Goal: Information Seeking & Learning: Get advice/opinions

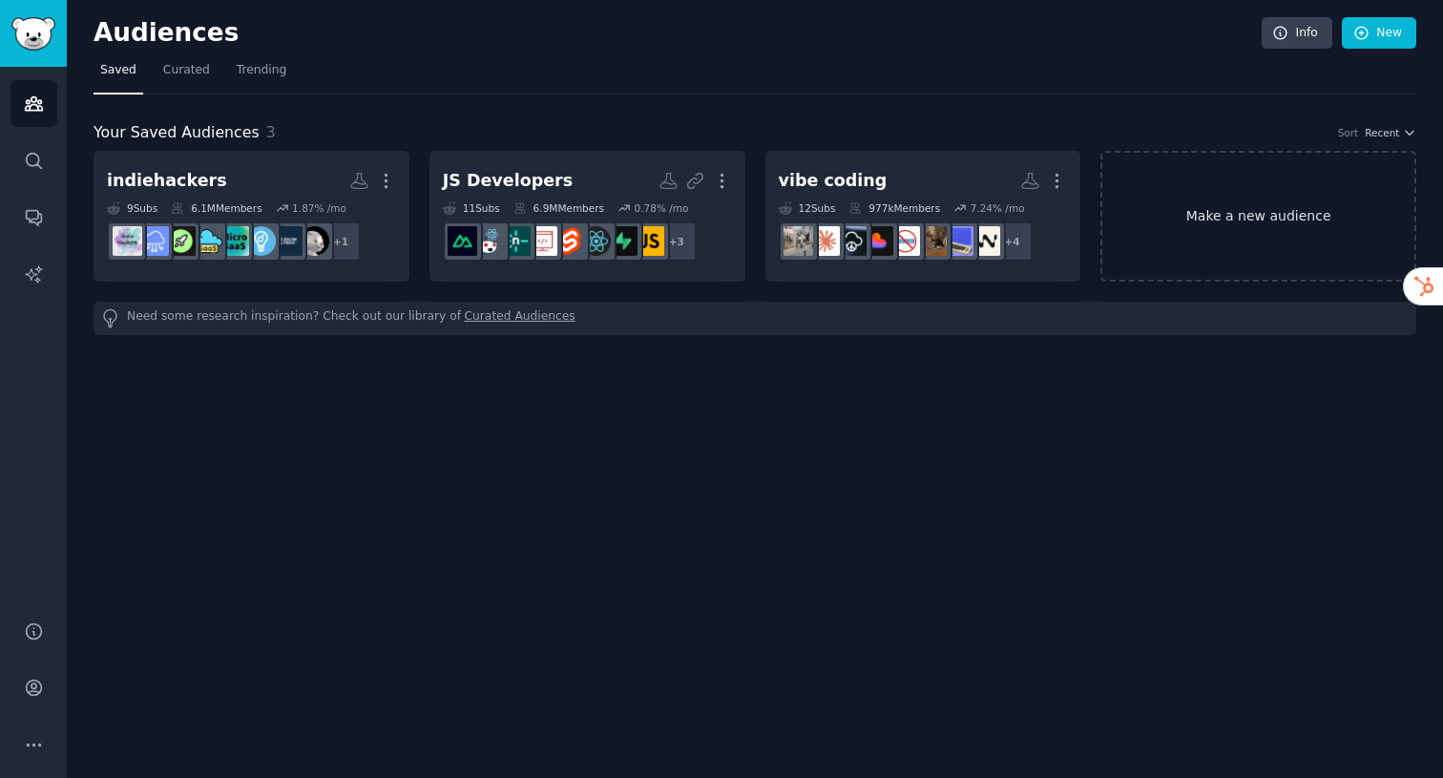
click at [1231, 212] on link "Make a new audience" at bounding box center [1259, 216] width 316 height 131
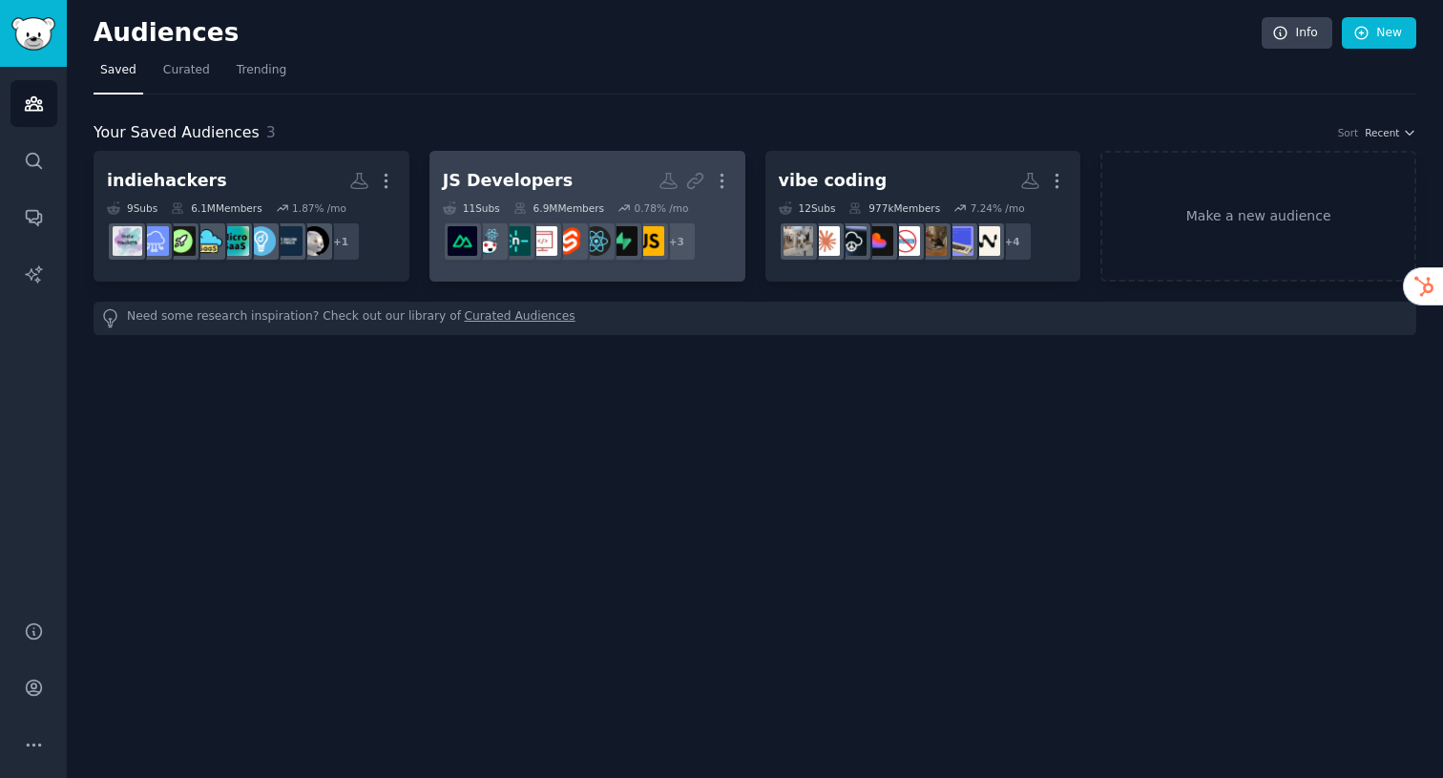
click at [630, 193] on h2 "JS Developers More" at bounding box center [587, 180] width 289 height 33
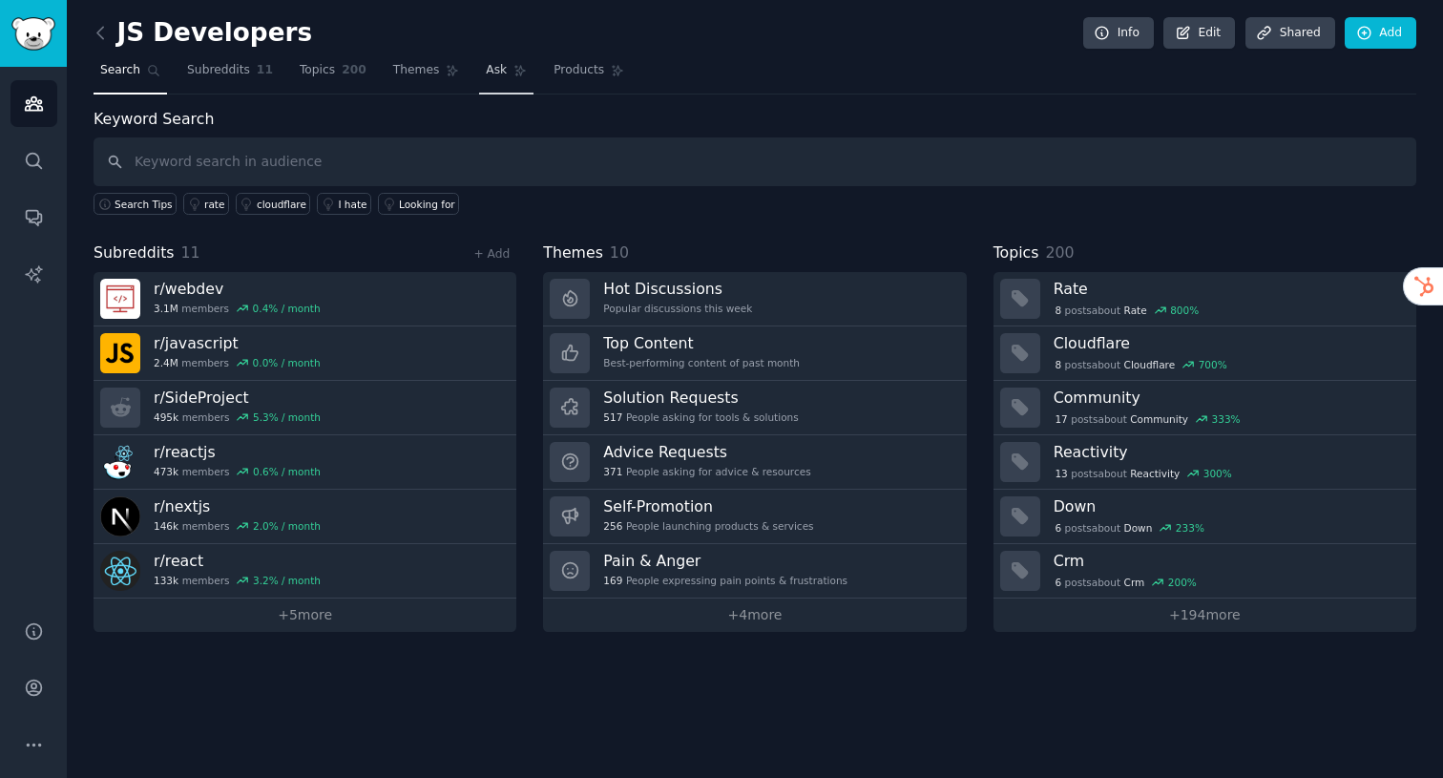
click at [508, 55] on link "Ask" at bounding box center [506, 74] width 54 height 39
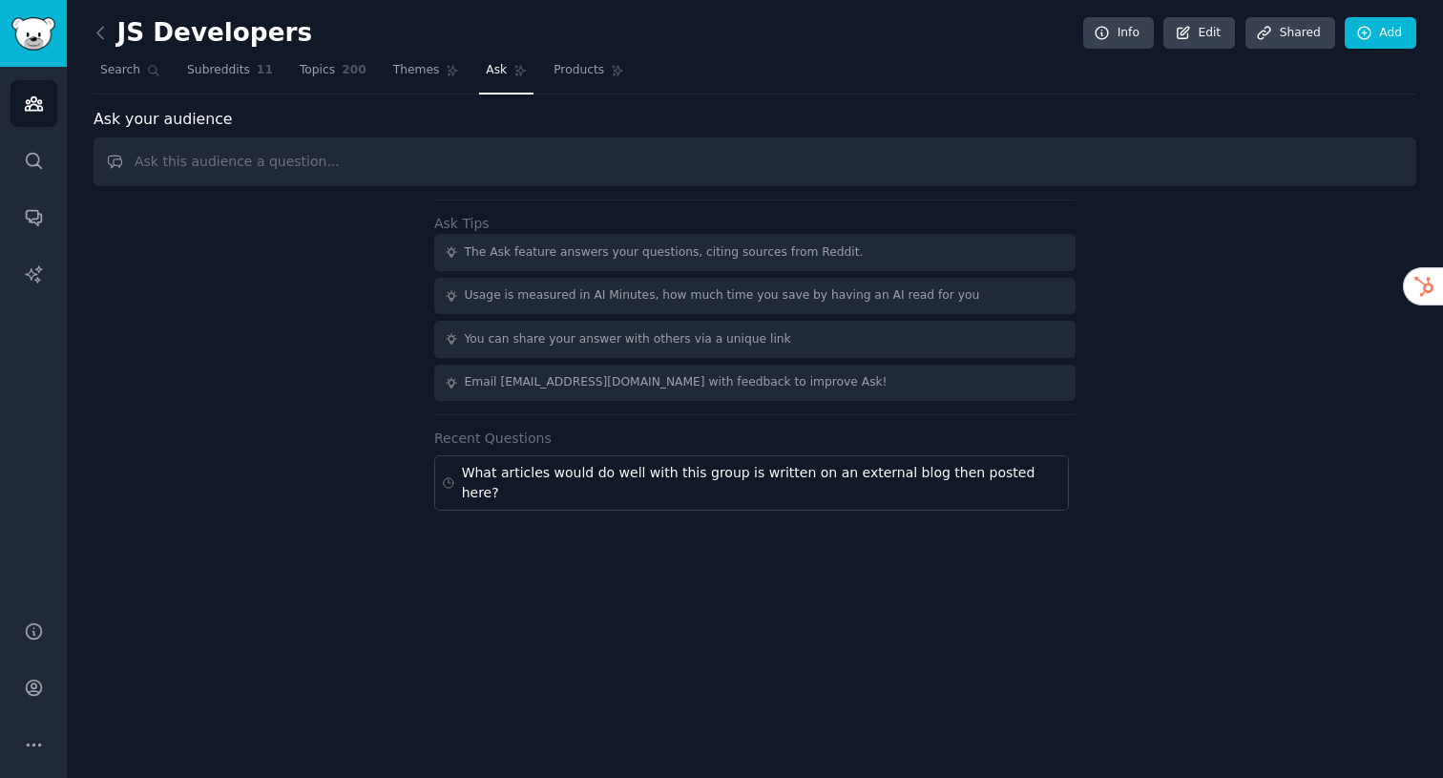
click at [528, 165] on input "text" at bounding box center [755, 161] width 1323 height 49
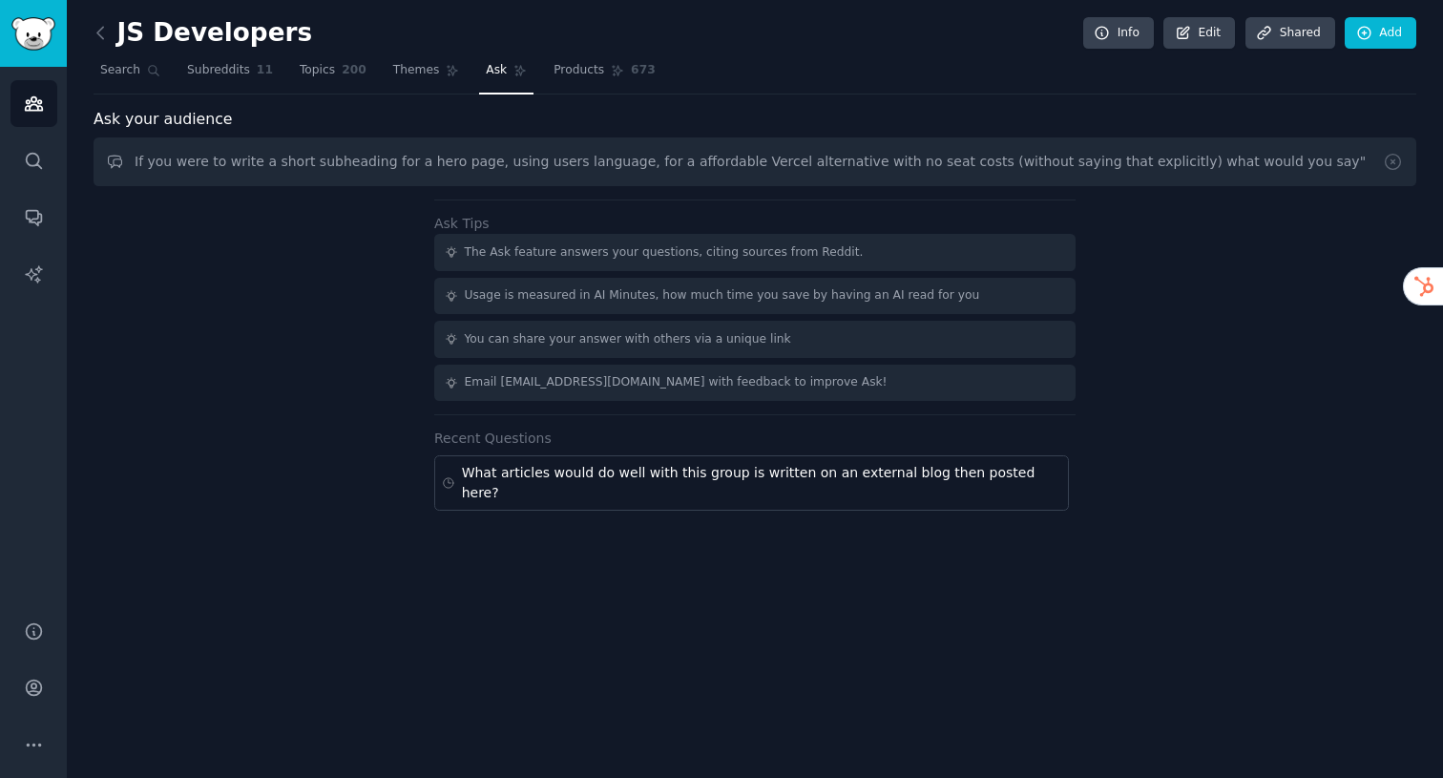
type input "If you were to write a short subheading for a hero page, using users language, …"
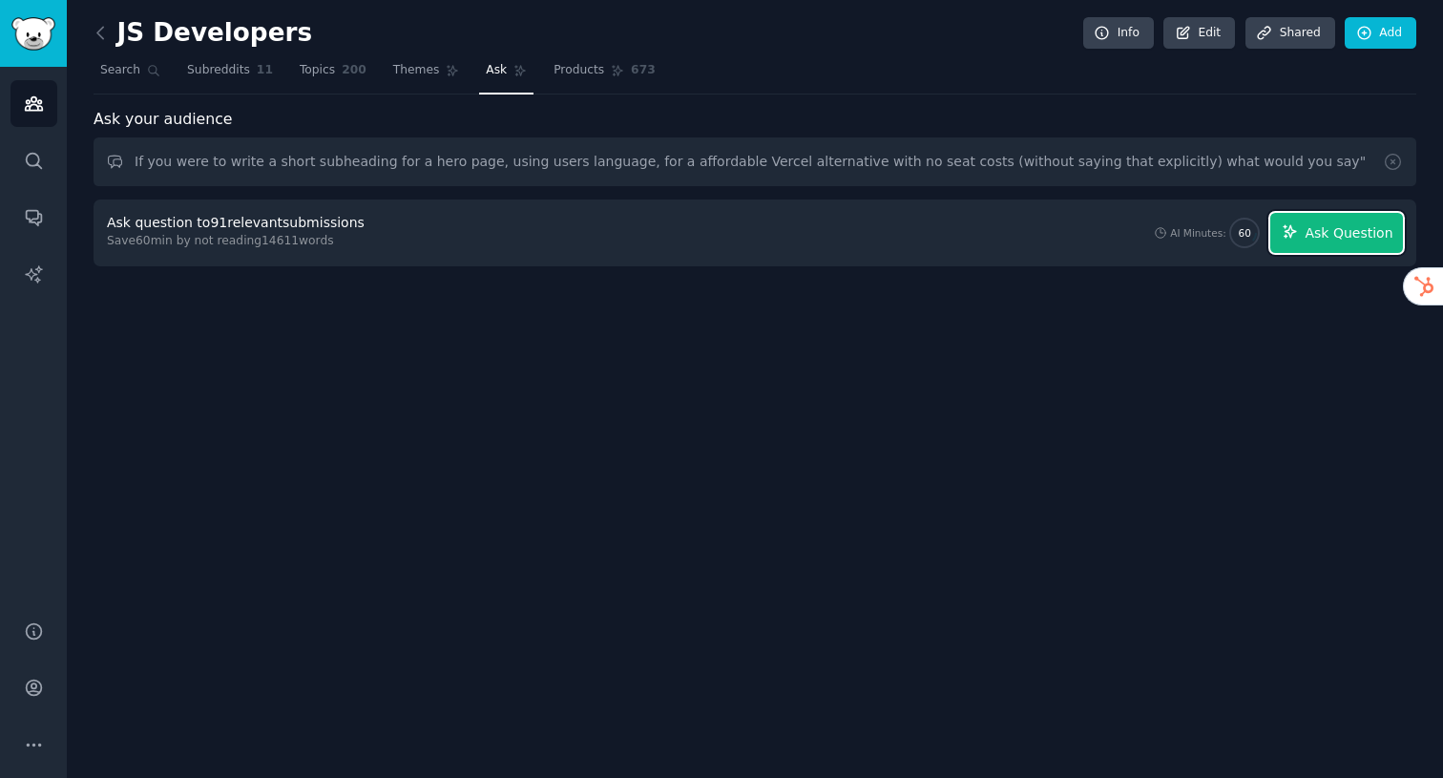
click at [1291, 226] on icon "button" at bounding box center [1290, 231] width 17 height 17
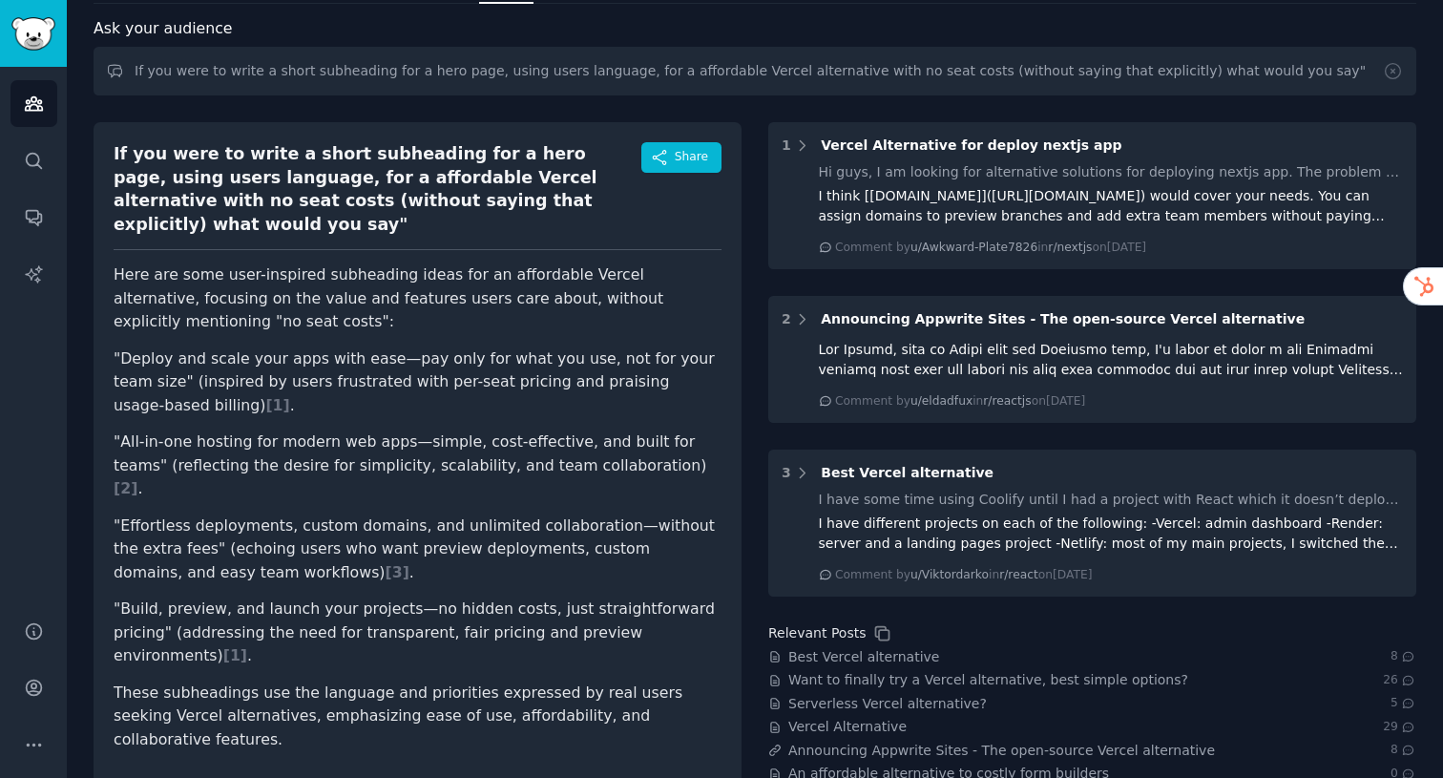
scroll to position [123, 0]
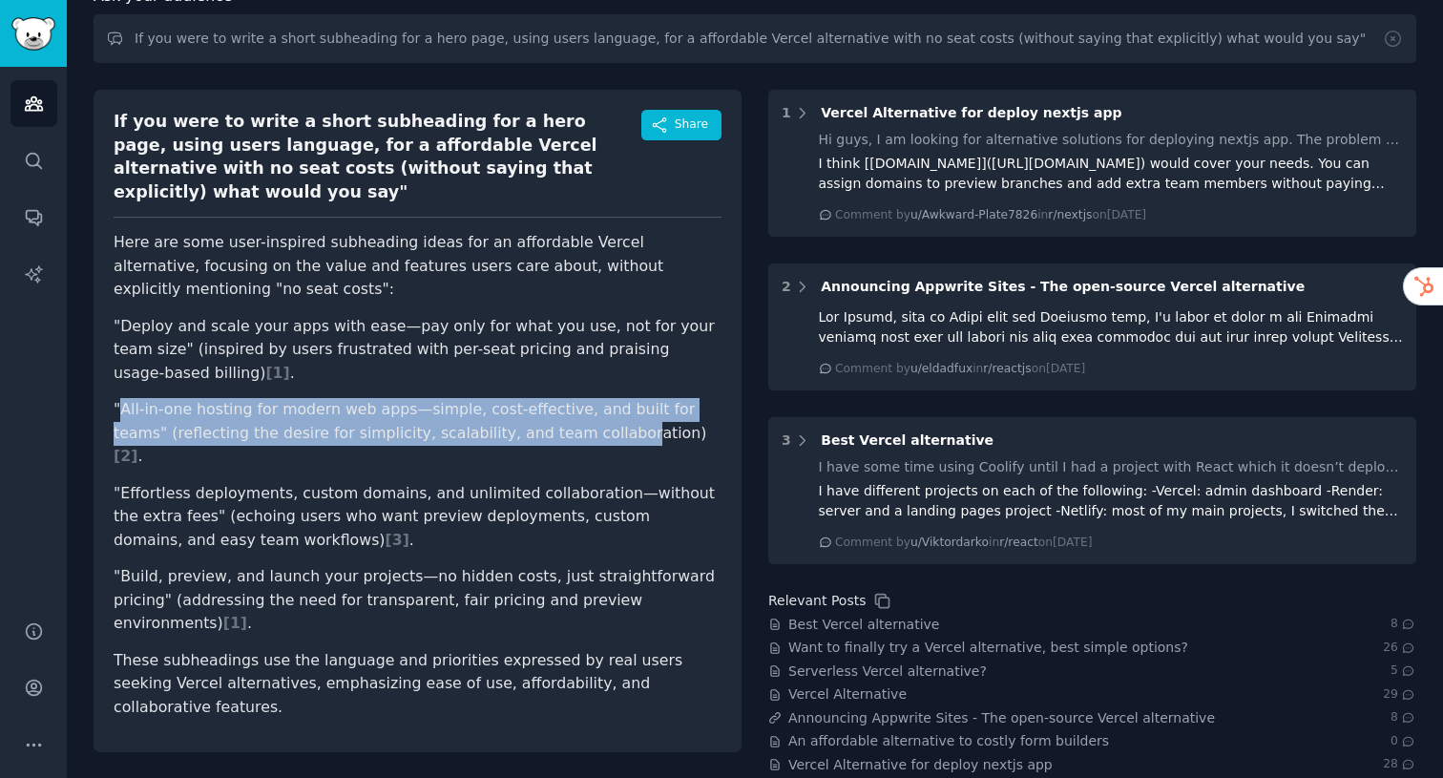
drag, startPoint x: 120, startPoint y: 388, endPoint x: 547, endPoint y: 412, distance: 427.4
click at [549, 412] on li ""All-in-one hosting for modern web apps—simple, cost-effective, and built for t…" at bounding box center [418, 433] width 608 height 71
click at [548, 398] on li ""All-in-one hosting for modern web apps—simple, cost-effective, and built for t…" at bounding box center [418, 433] width 608 height 71
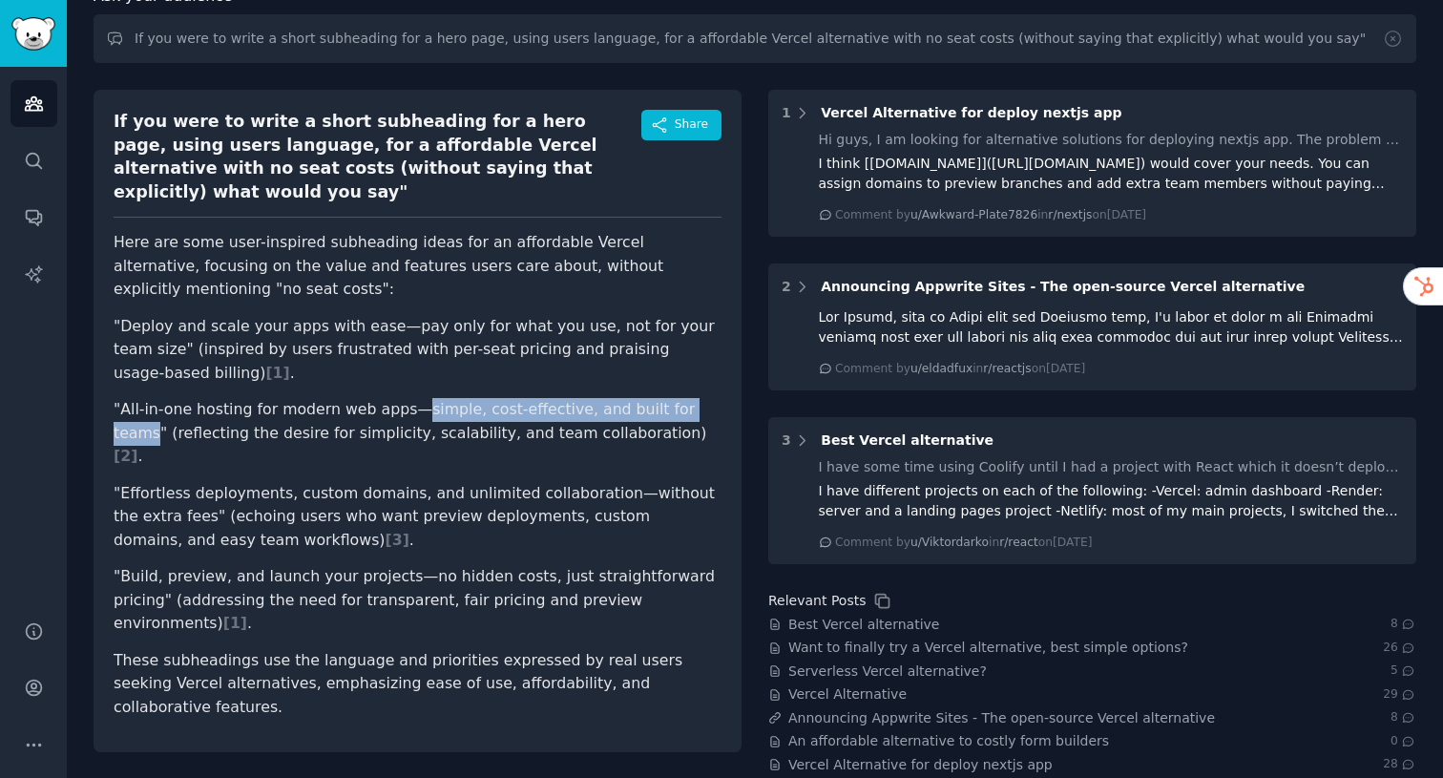
drag, startPoint x: 406, startPoint y: 384, endPoint x: 685, endPoint y: 393, distance: 279.9
click at [685, 398] on li ""All-in-one hosting for modern web apps—simple, cost-effective, and built for t…" at bounding box center [418, 433] width 608 height 71
copy li "simple, cost-effective, and built for teams"
